Goal: Transaction & Acquisition: Obtain resource

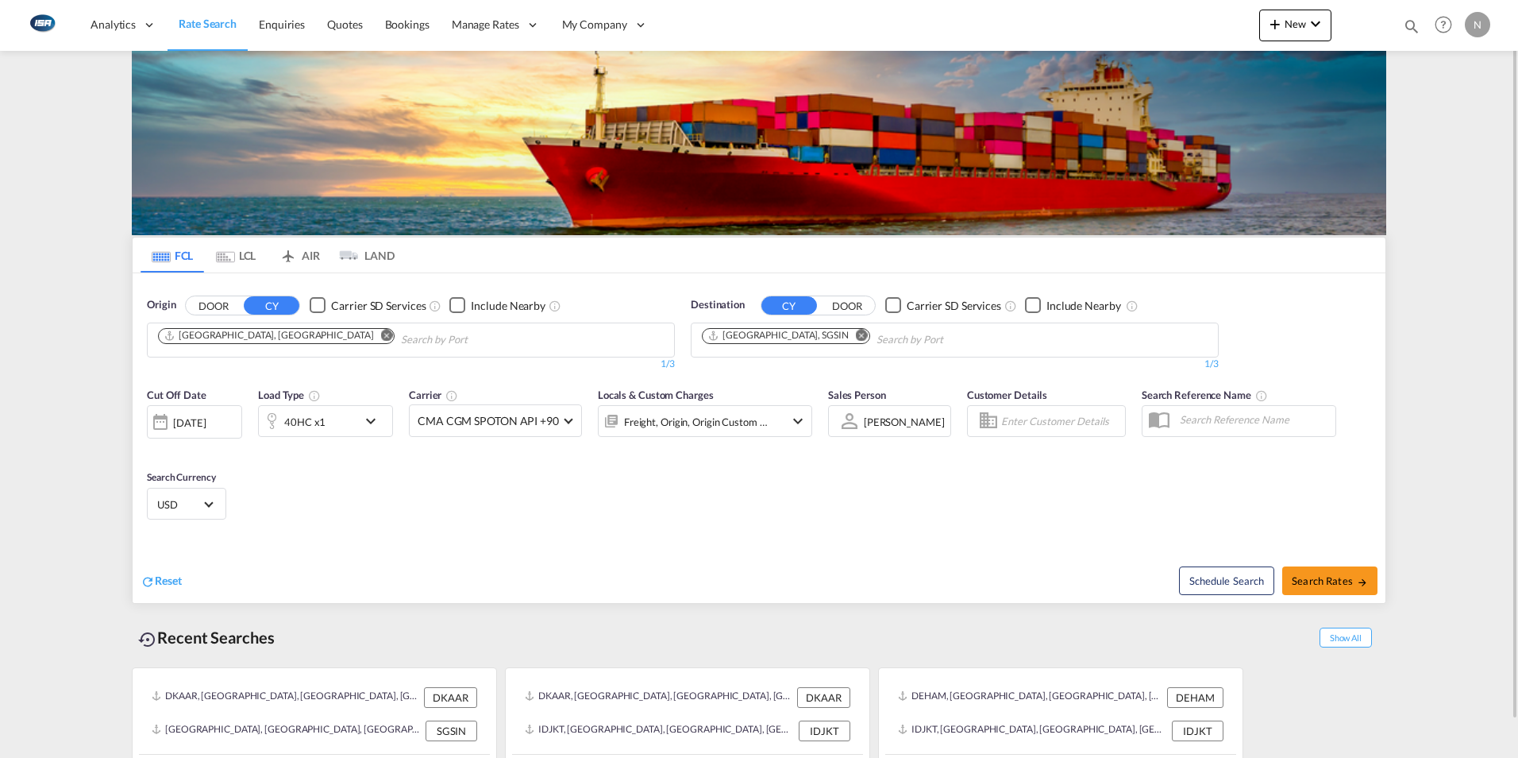
click at [381, 335] on md-icon "Remove" at bounding box center [387, 335] width 12 height 12
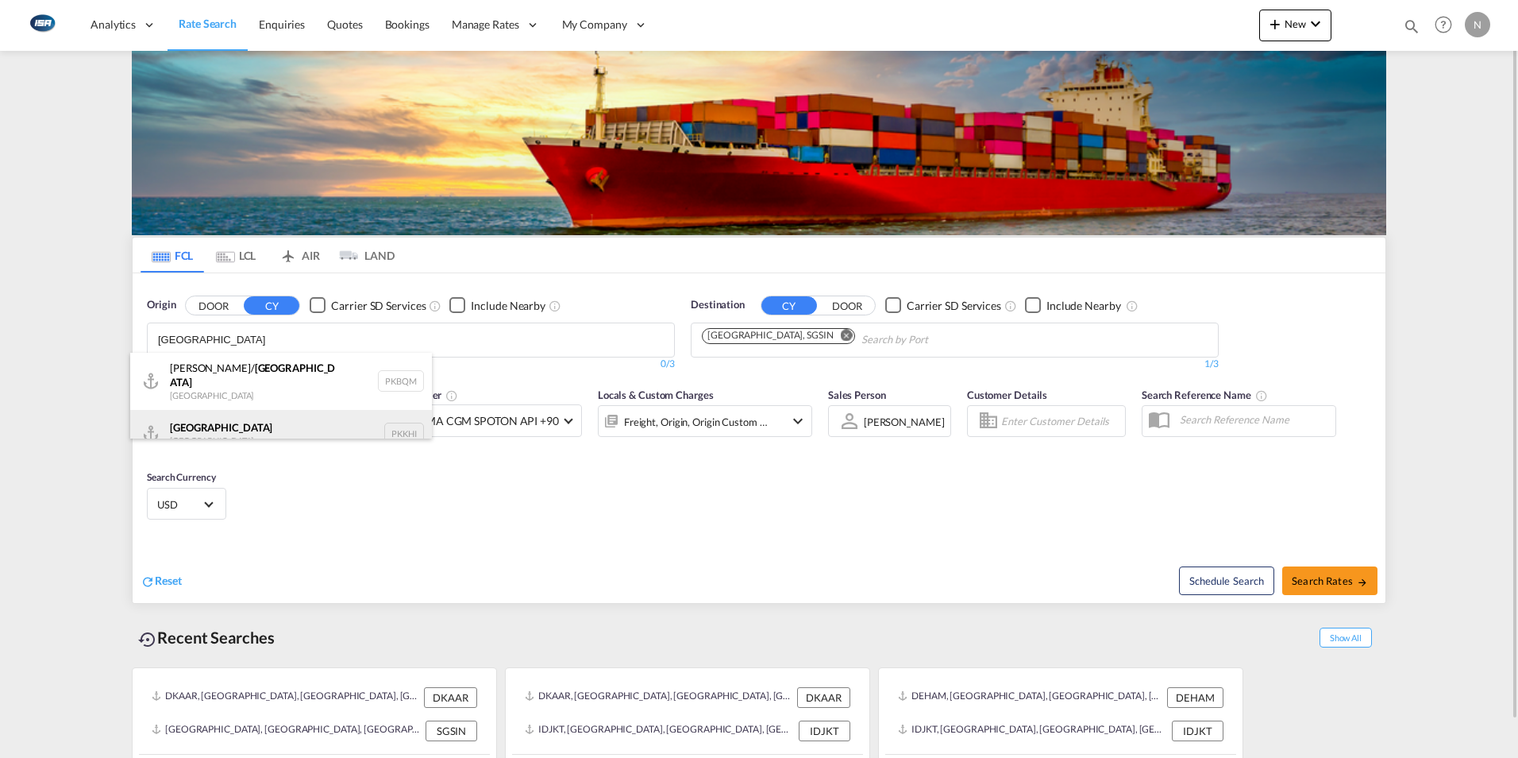
type input "karachi"
drag, startPoint x: 201, startPoint y: 434, endPoint x: 472, endPoint y: 402, distance: 272.7
click at [201, 434] on div "Karachi Pakistan PKKHI" at bounding box center [281, 434] width 302 height 48
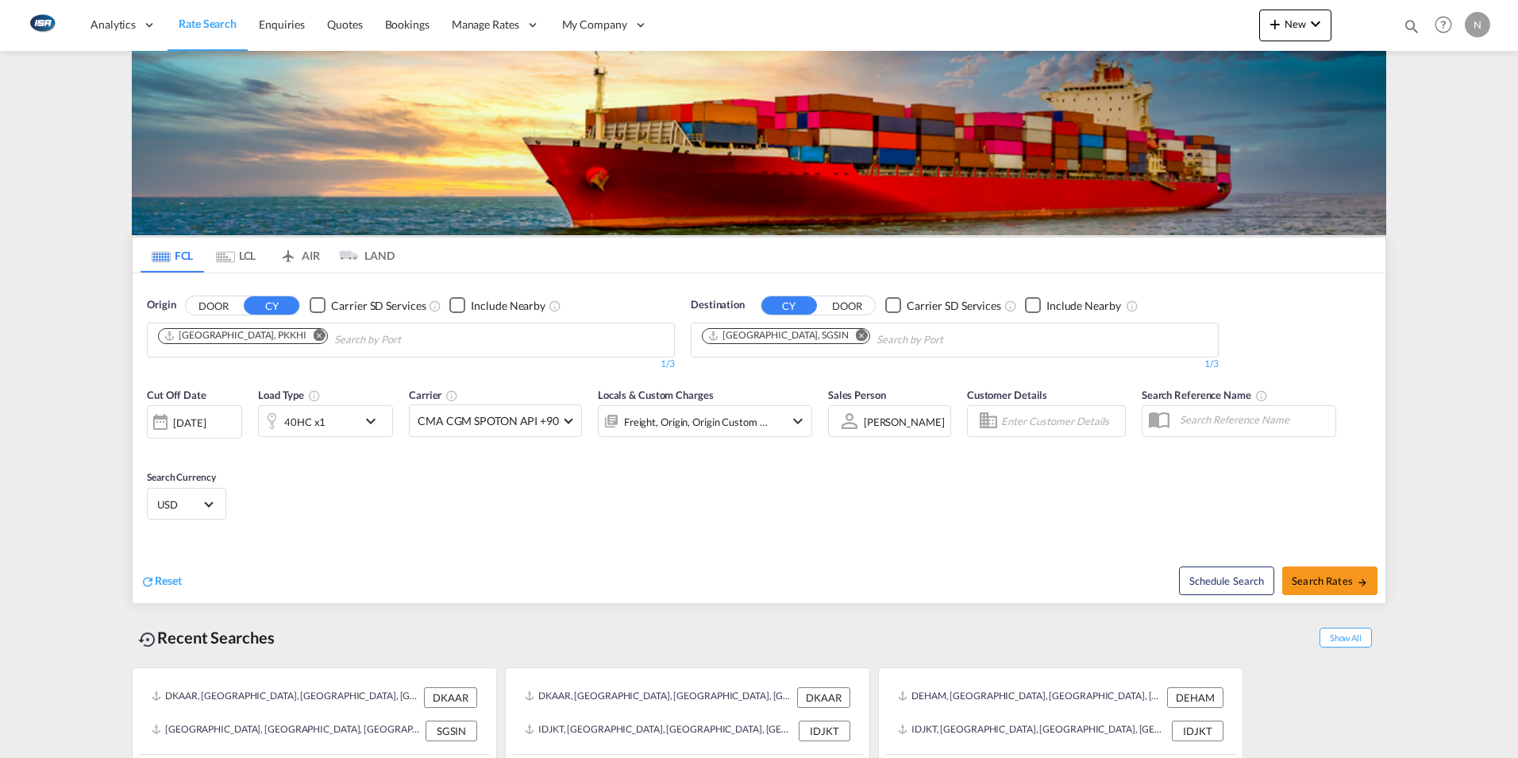
click at [856, 335] on md-icon "Remove" at bounding box center [862, 335] width 12 height 12
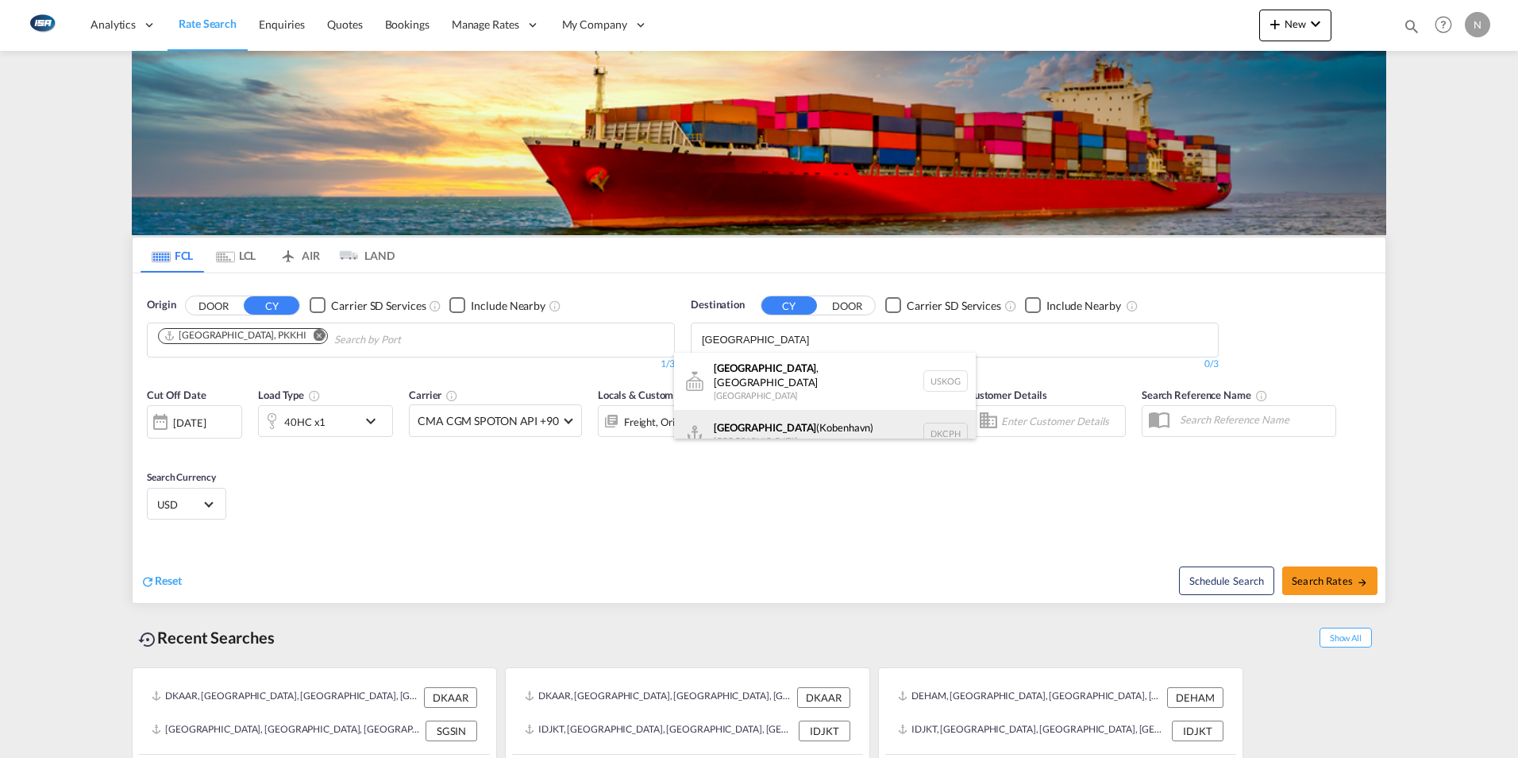
type input "copenhagen"
click at [741, 416] on div "Copenhagen (Kobenhavn) Denmark DKCPH" at bounding box center [825, 434] width 302 height 48
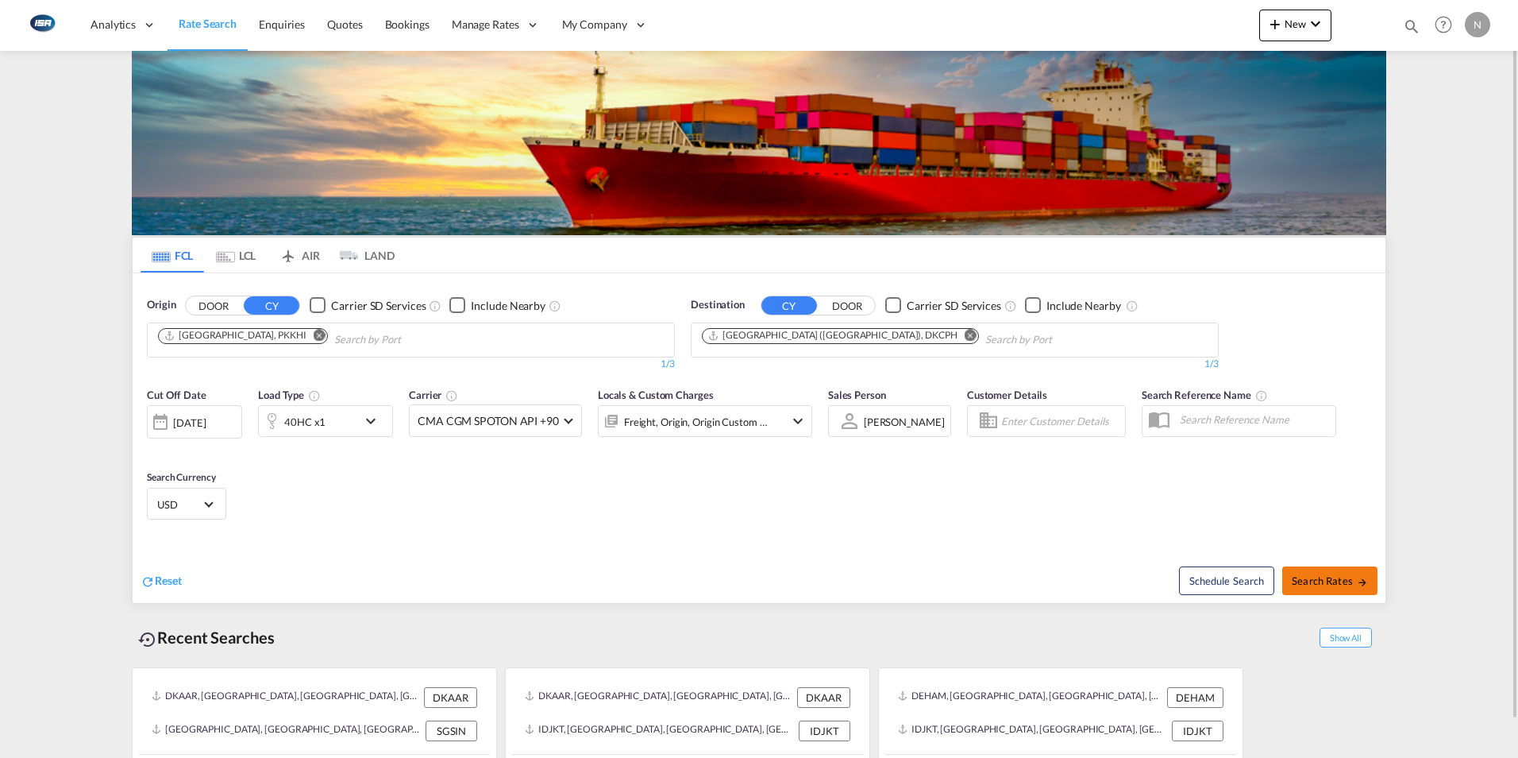
click at [1332, 581] on span "Search Rates" at bounding box center [1330, 580] width 76 height 13
type input "PKKHI to DKCPH / 26 Aug 2025"
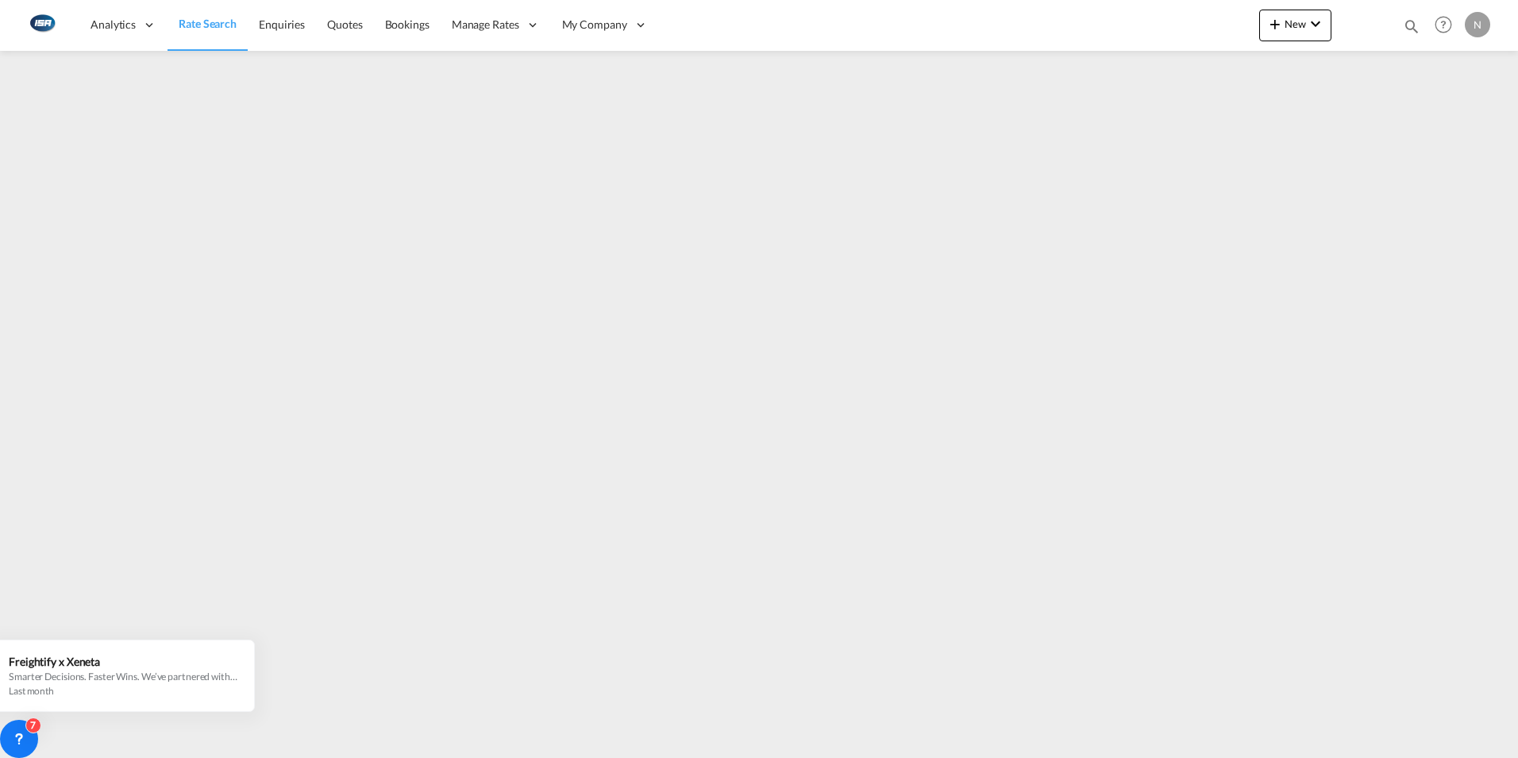
click at [208, 26] on span "Rate Search" at bounding box center [208, 23] width 58 height 13
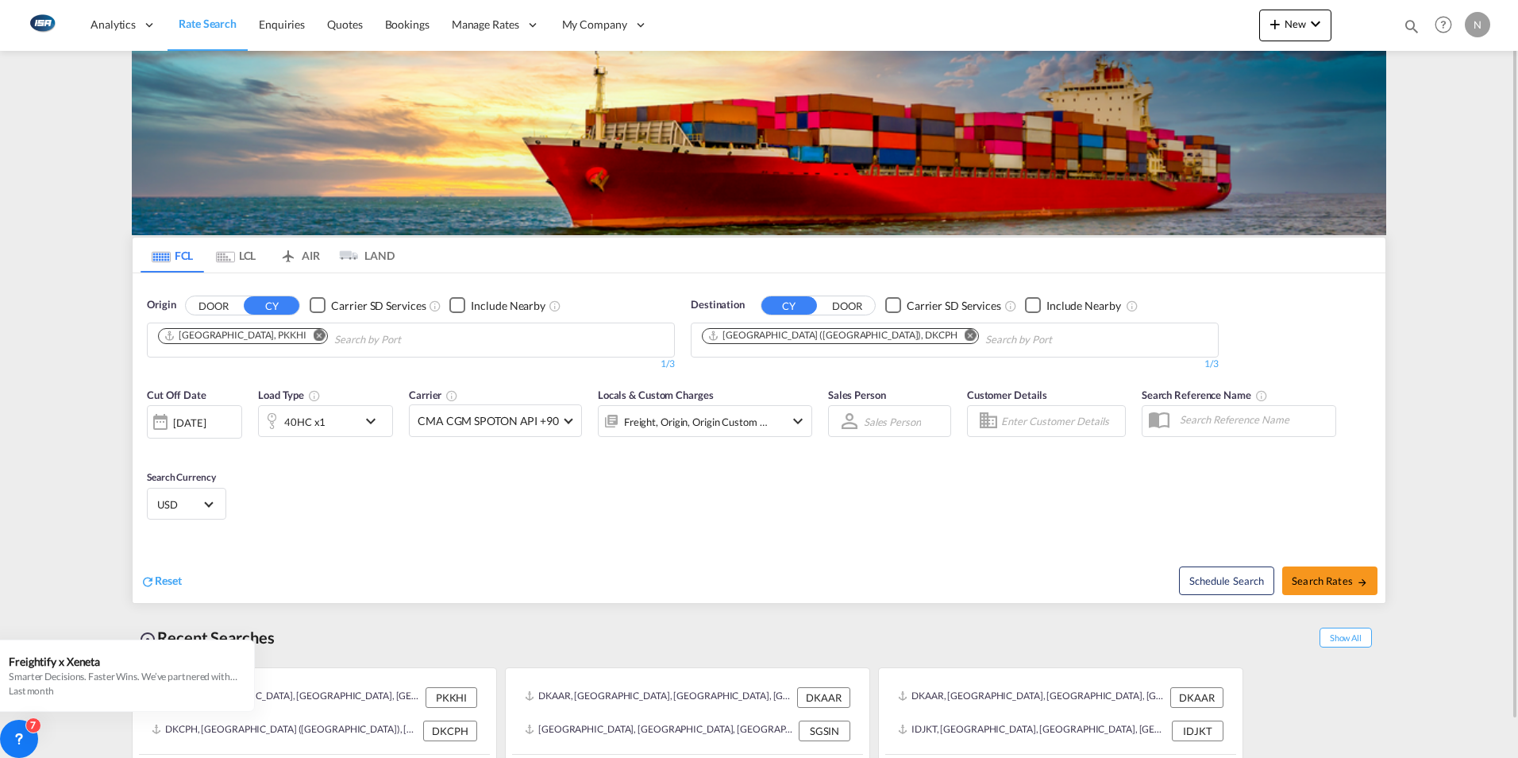
click at [265, 333] on md-chips-wrap "Karachi, PKKHI" at bounding box center [324, 337] width 336 height 29
click at [314, 334] on md-icon "Remove" at bounding box center [320, 335] width 12 height 12
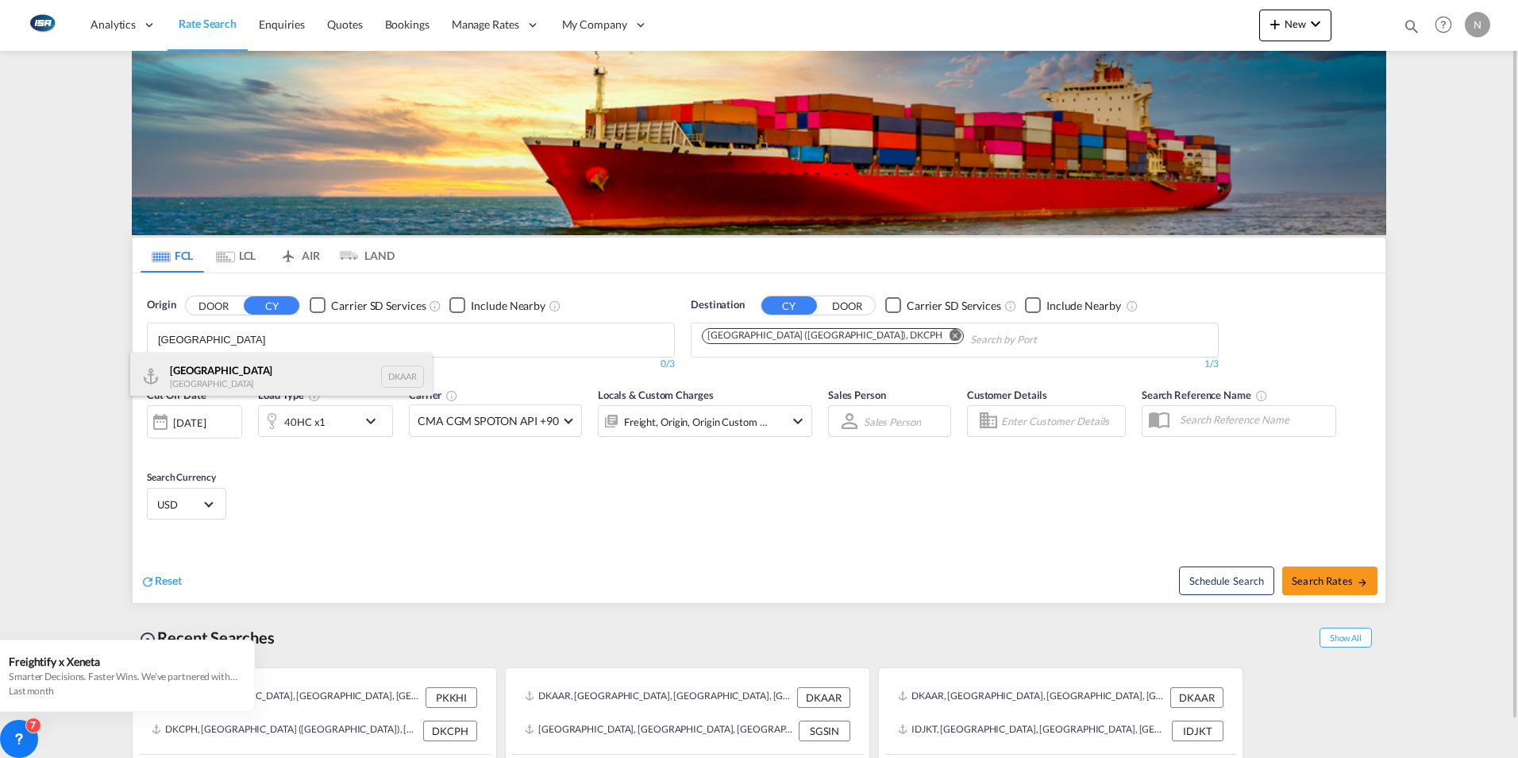
type input "aarhus"
click at [227, 388] on div "Aarhus Denmark DKAAR" at bounding box center [281, 377] width 302 height 48
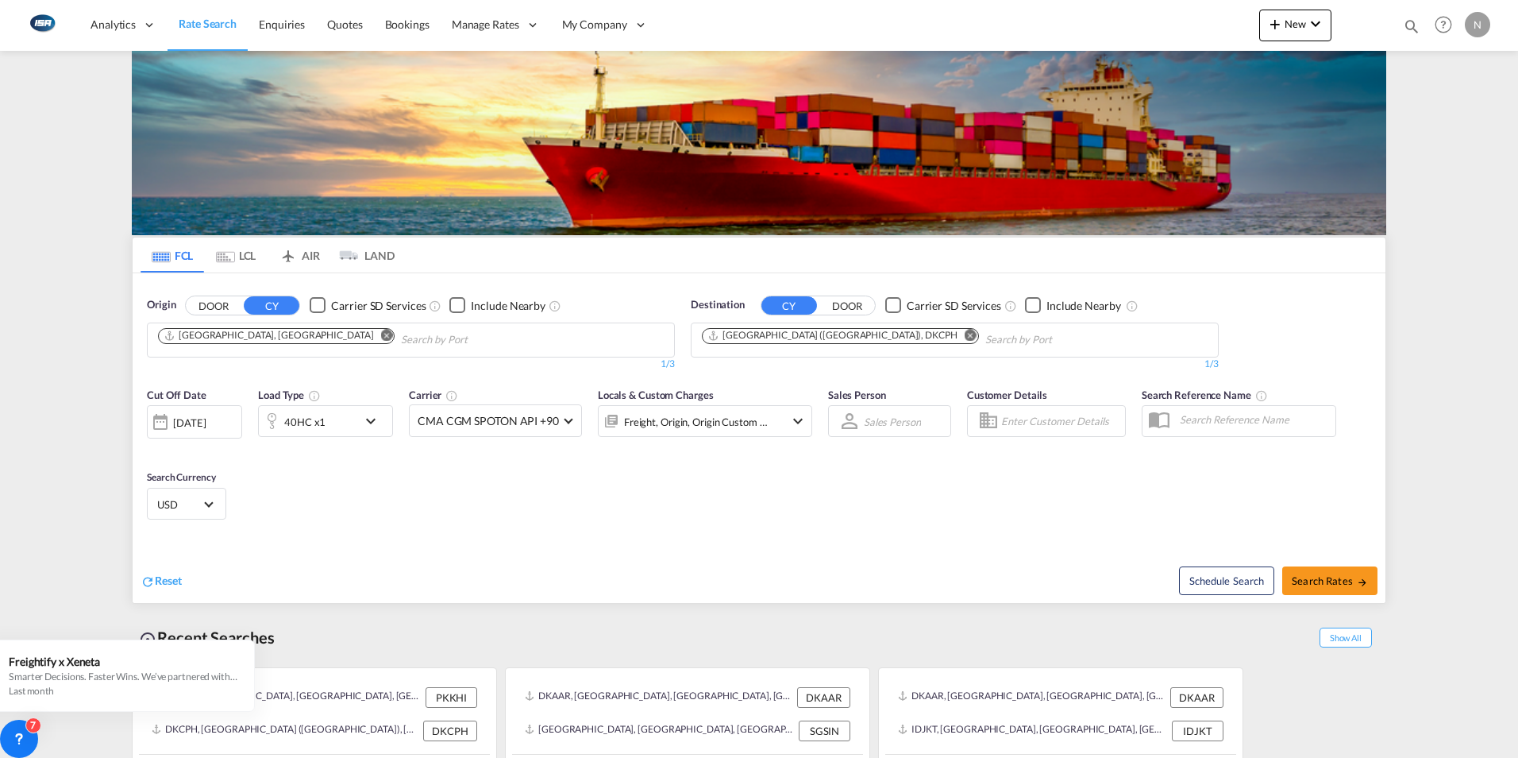
click at [965, 333] on md-icon "Remove" at bounding box center [971, 335] width 12 height 12
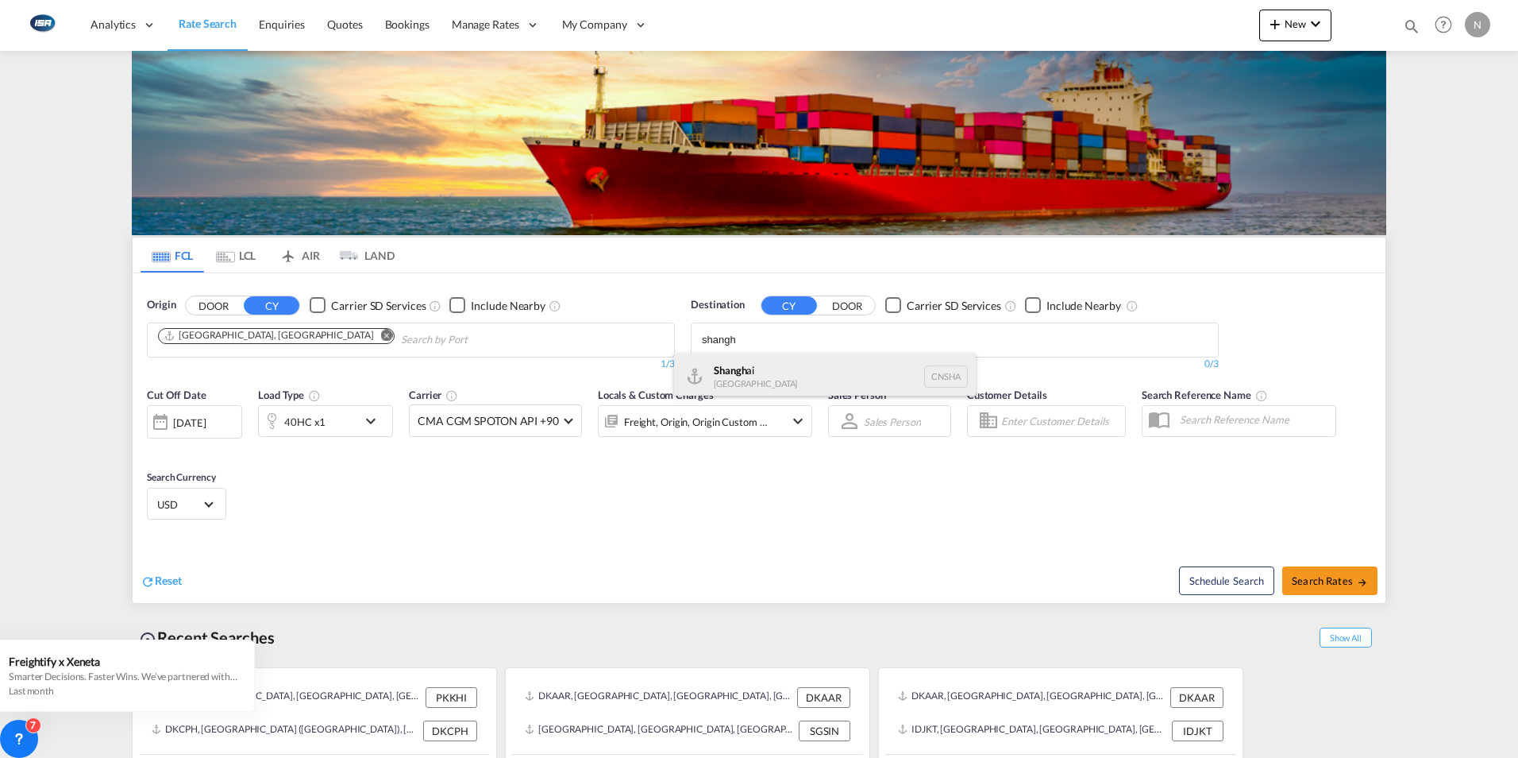
type input "shangh"
click at [747, 370] on div "Shangh ai China CNSHA" at bounding box center [825, 377] width 302 height 48
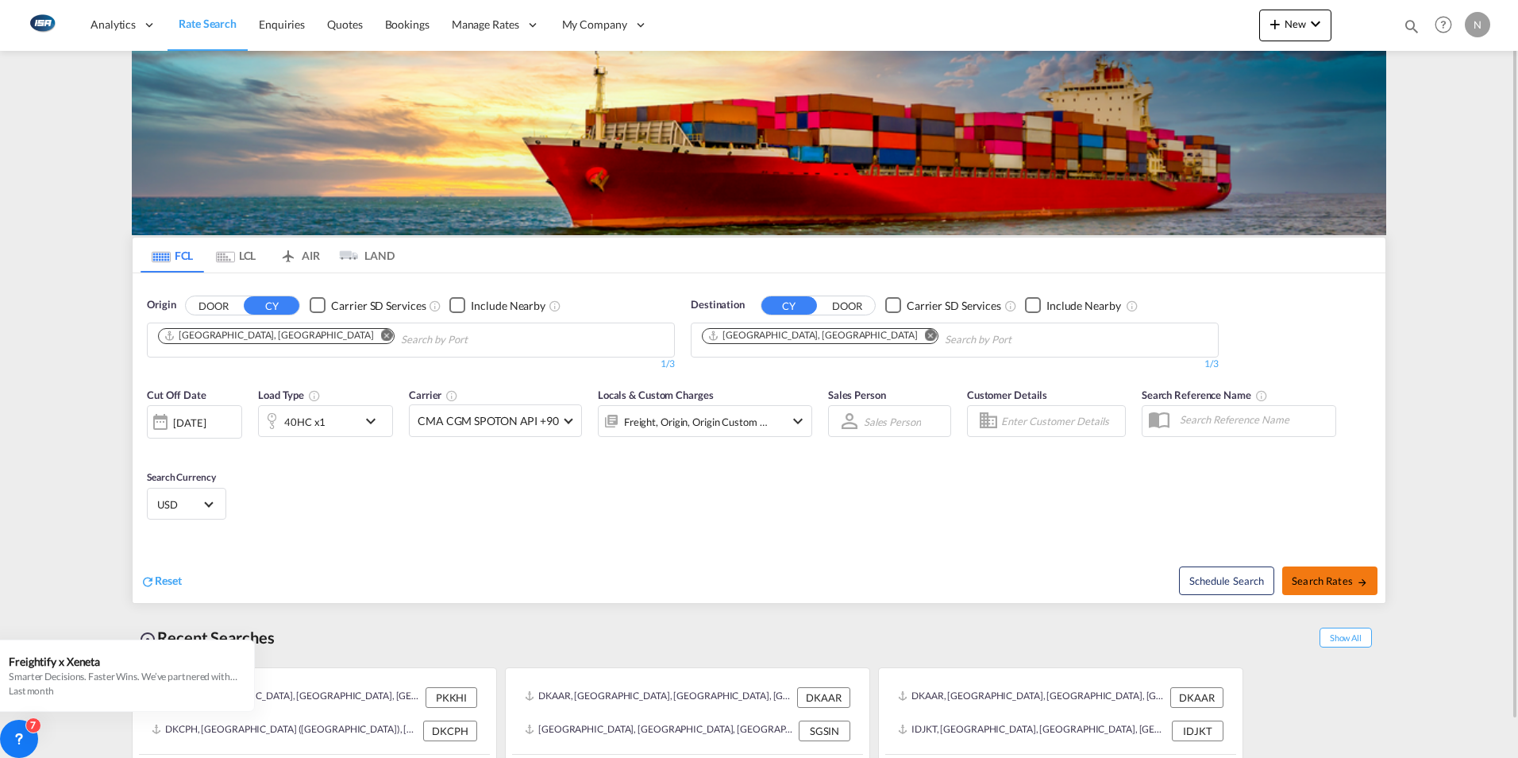
click at [1342, 582] on span "Search Rates" at bounding box center [1330, 580] width 76 height 13
type input "DKAAR to CNSHA / 26 Aug 2025"
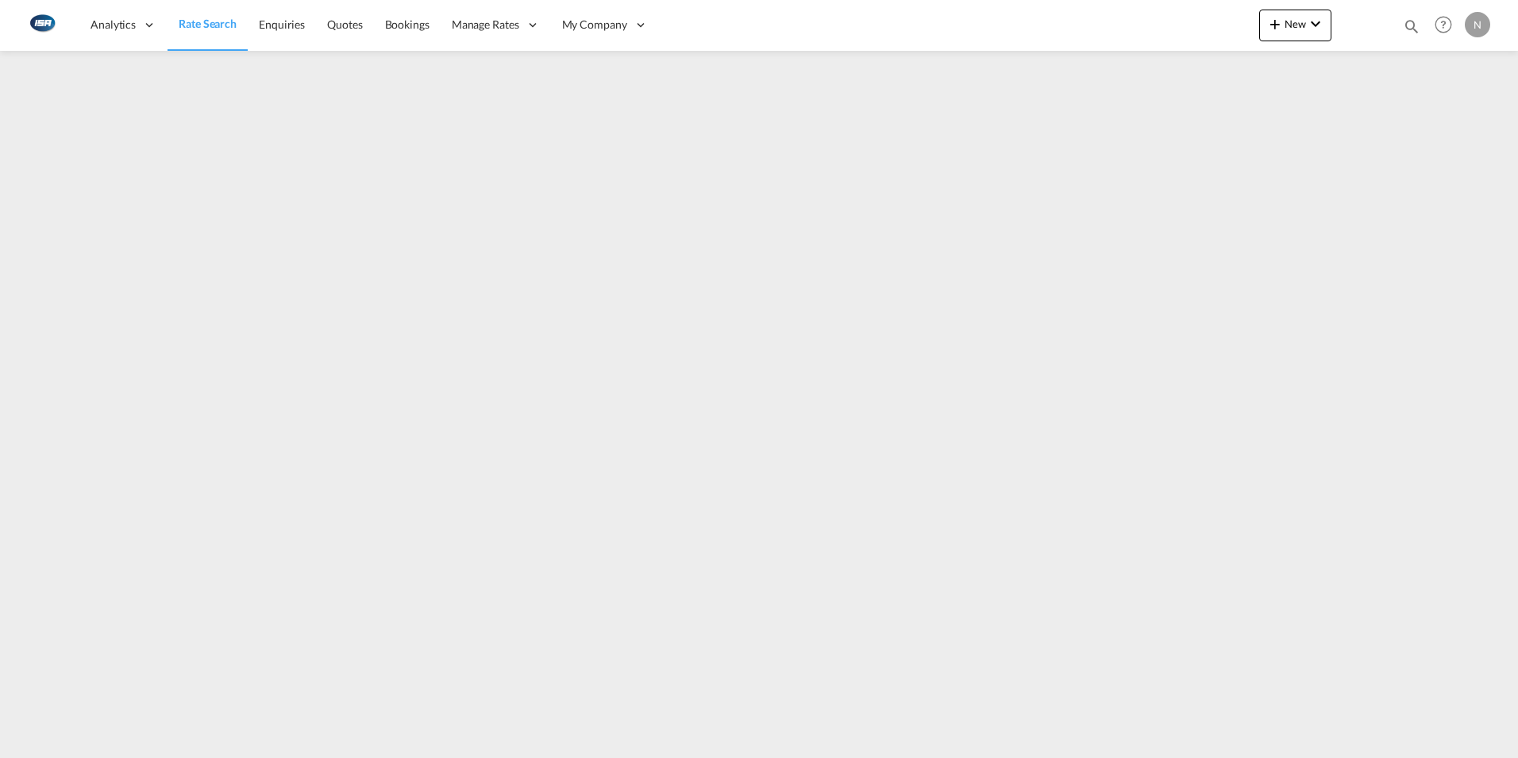
click at [210, 34] on link "Rate Search" at bounding box center [208, 25] width 80 height 52
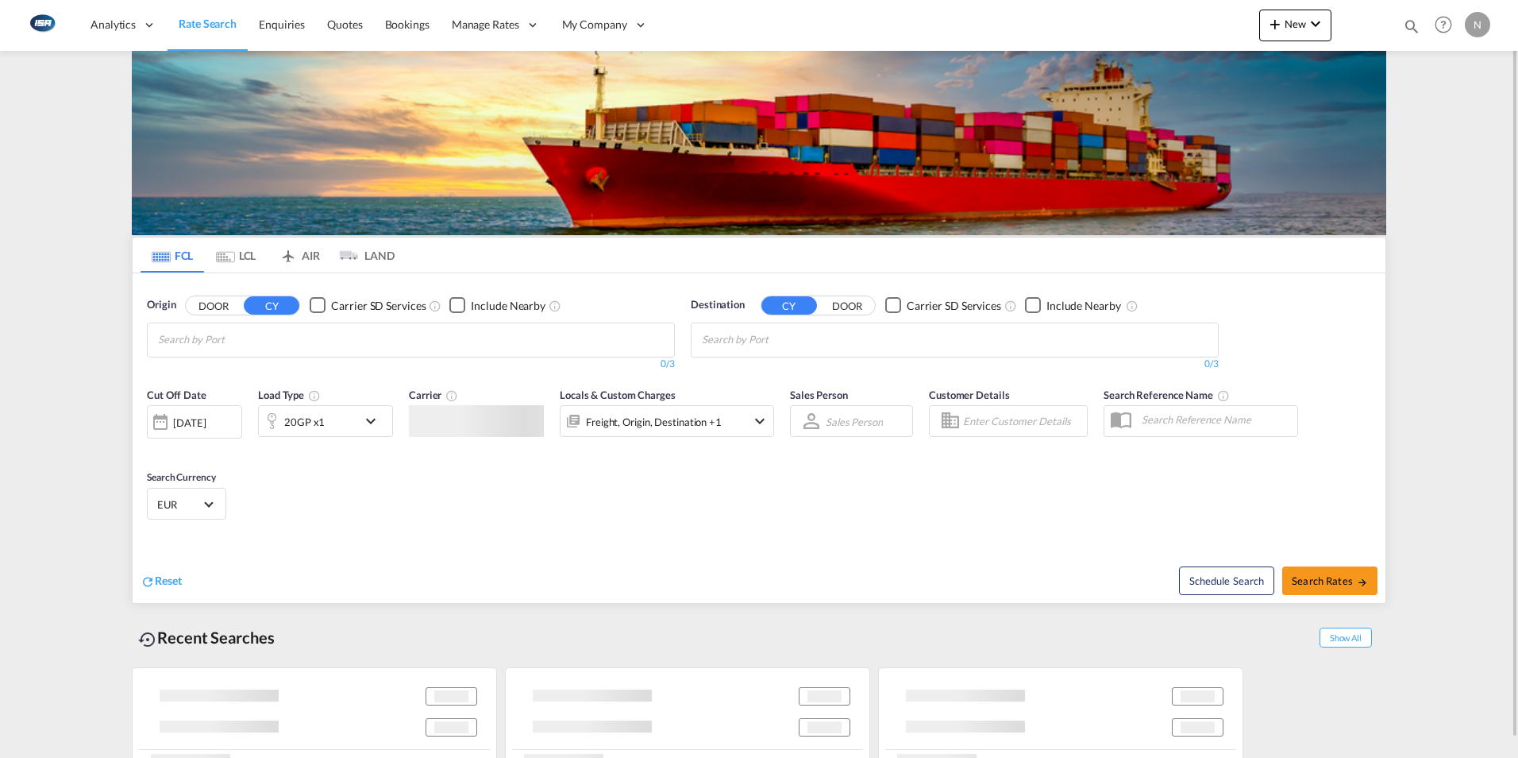
click at [1332, 24] on div at bounding box center [1363, 26] width 62 height 48
click at [1306, 29] on md-icon "icon-chevron-down" at bounding box center [1315, 23] width 19 height 19
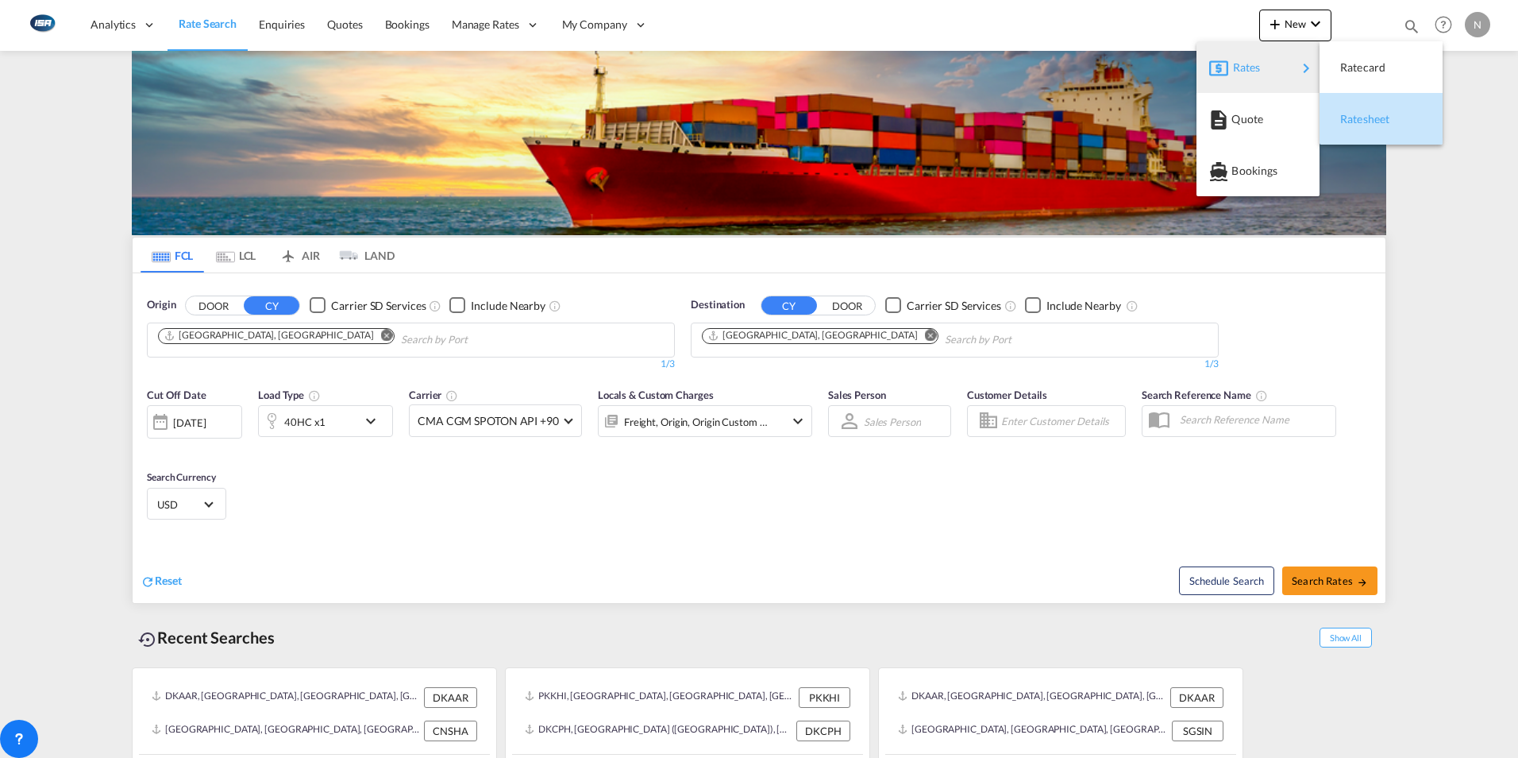
click at [1358, 118] on span "Ratesheet" at bounding box center [1348, 119] width 17 height 32
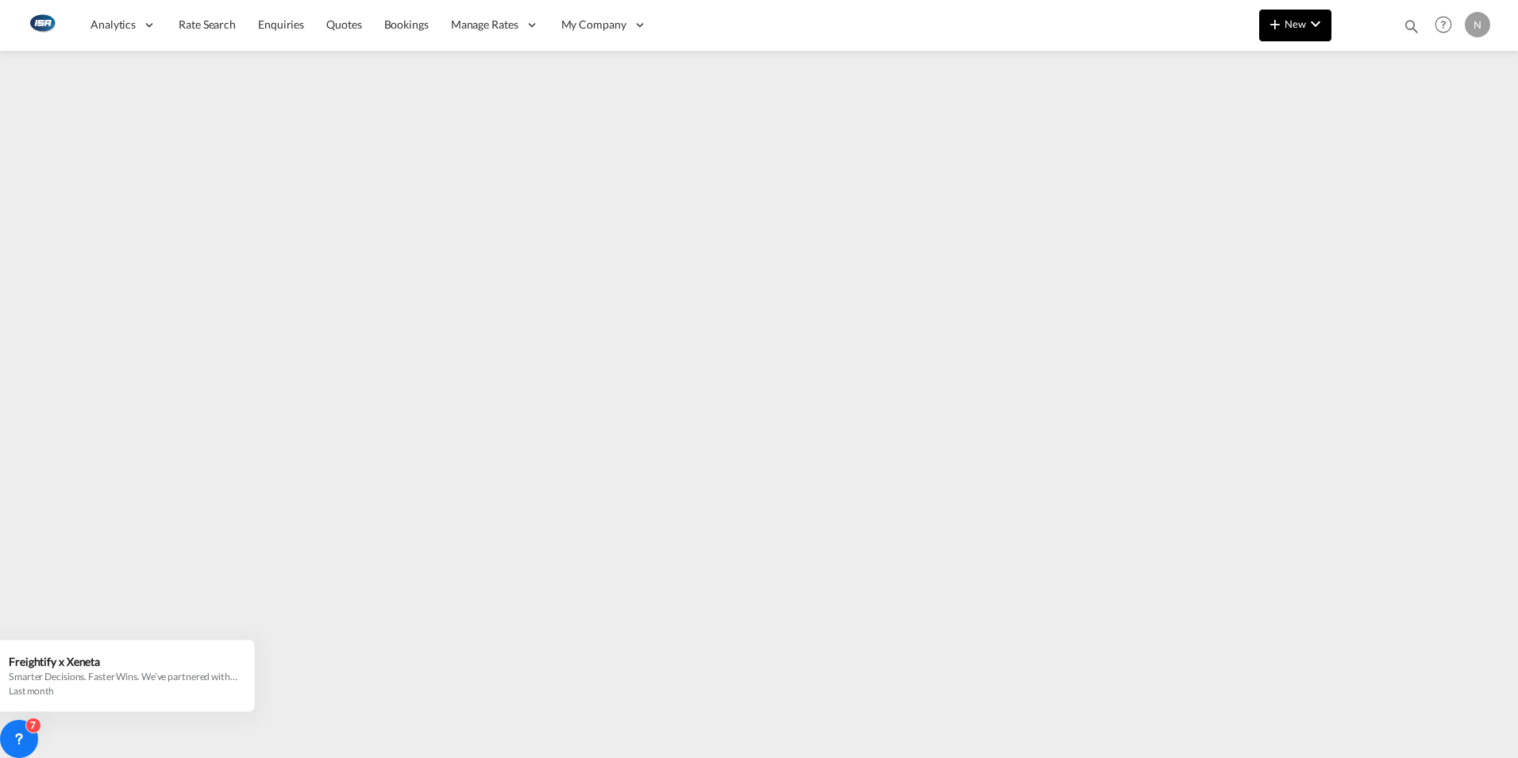
click at [1319, 29] on md-icon "icon-chevron-down" at bounding box center [1315, 23] width 19 height 19
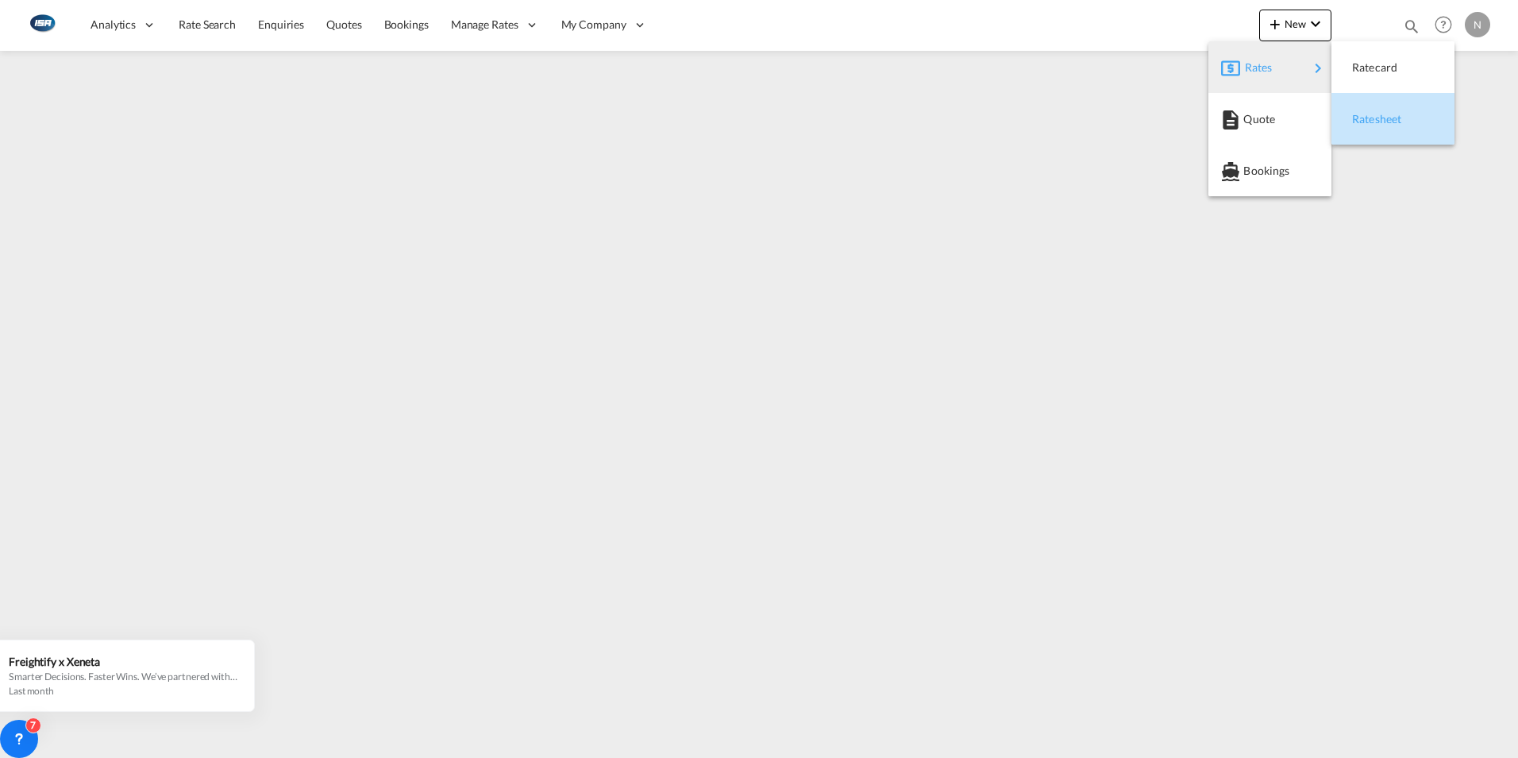
click at [1400, 127] on div "Ratesheet" at bounding box center [1381, 119] width 59 height 40
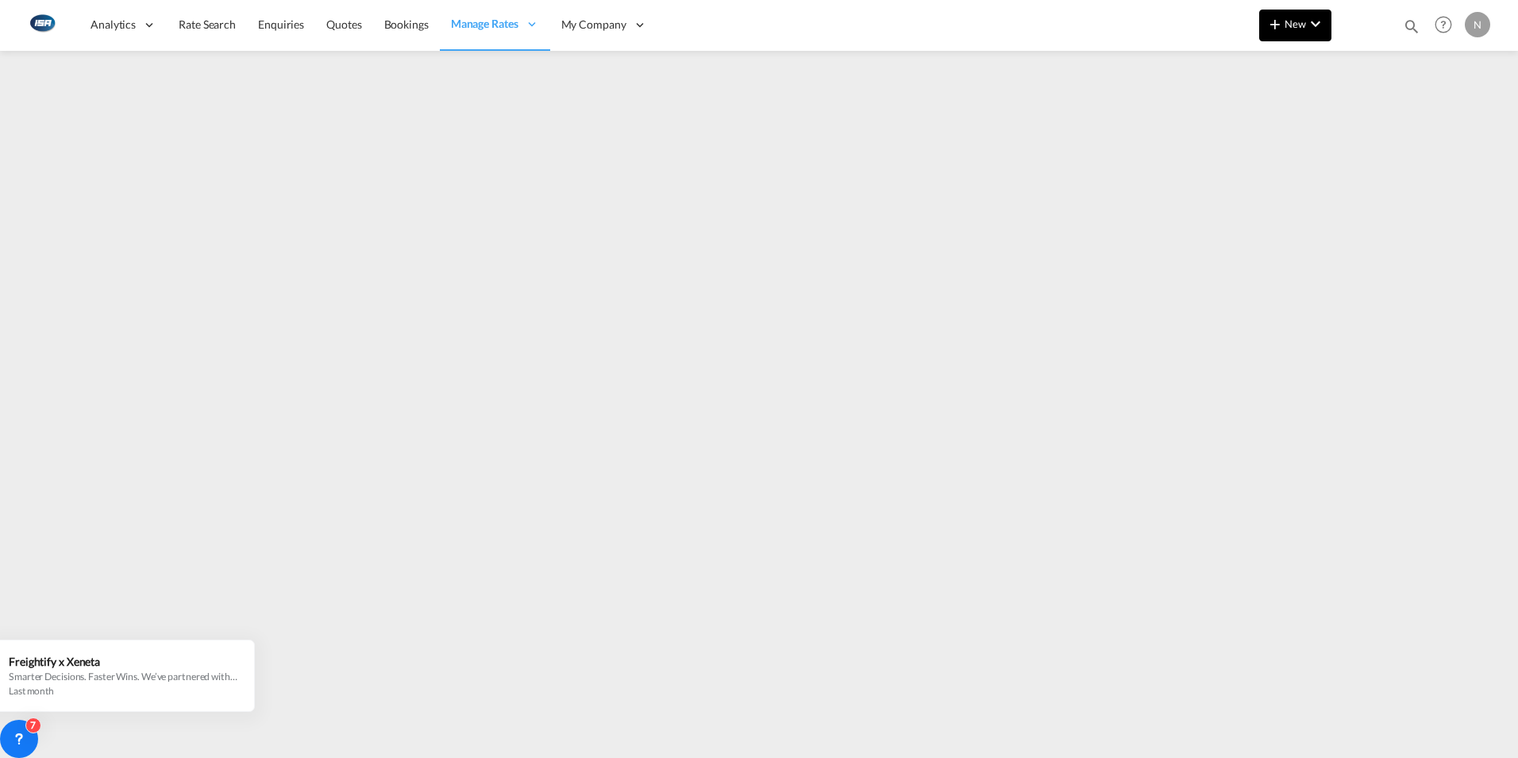
click at [1313, 24] on md-icon "icon-chevron-down" at bounding box center [1315, 23] width 19 height 19
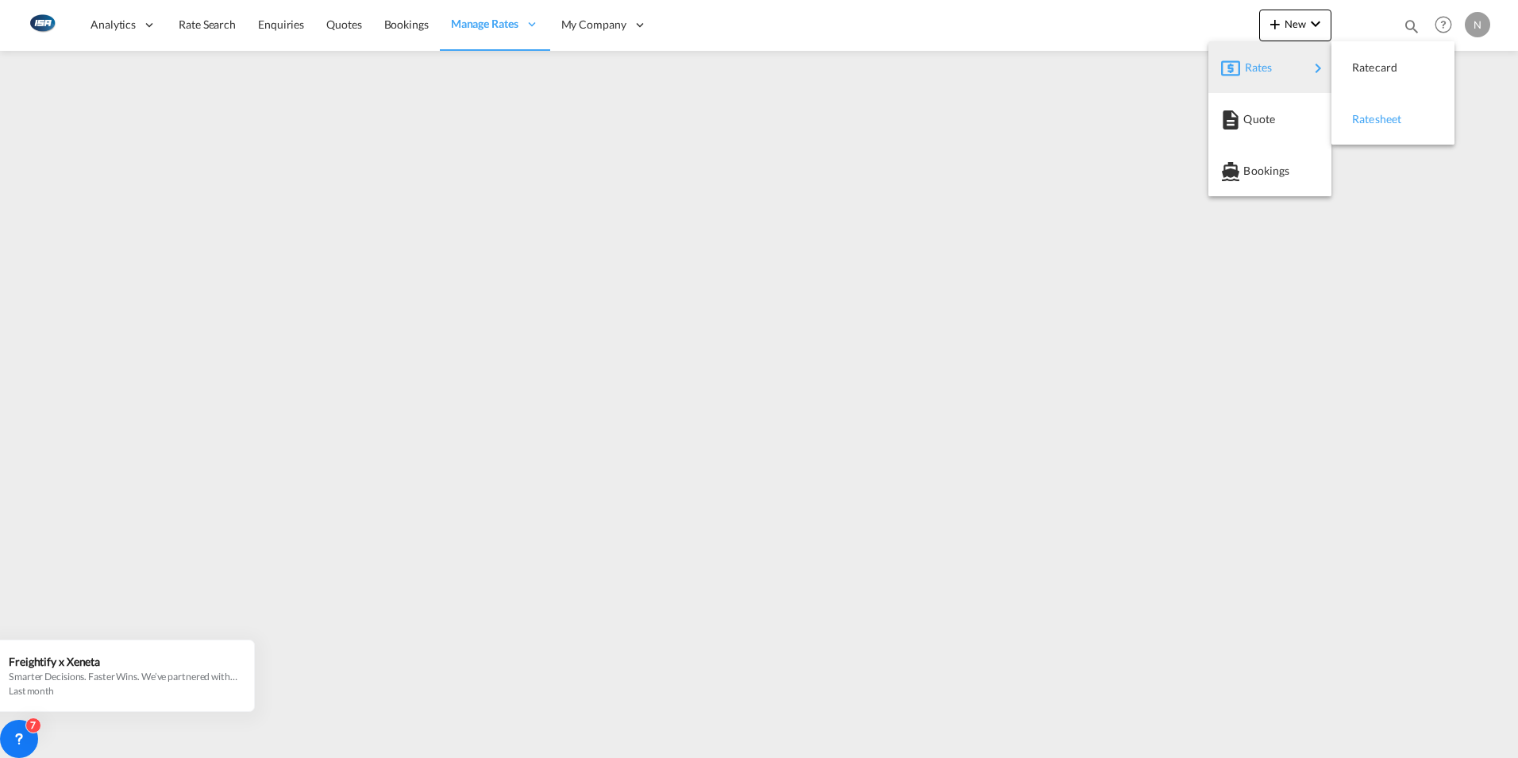
click at [1370, 123] on span "Ratesheet" at bounding box center [1360, 119] width 17 height 32
